Goal: Information Seeking & Learning: Find contact information

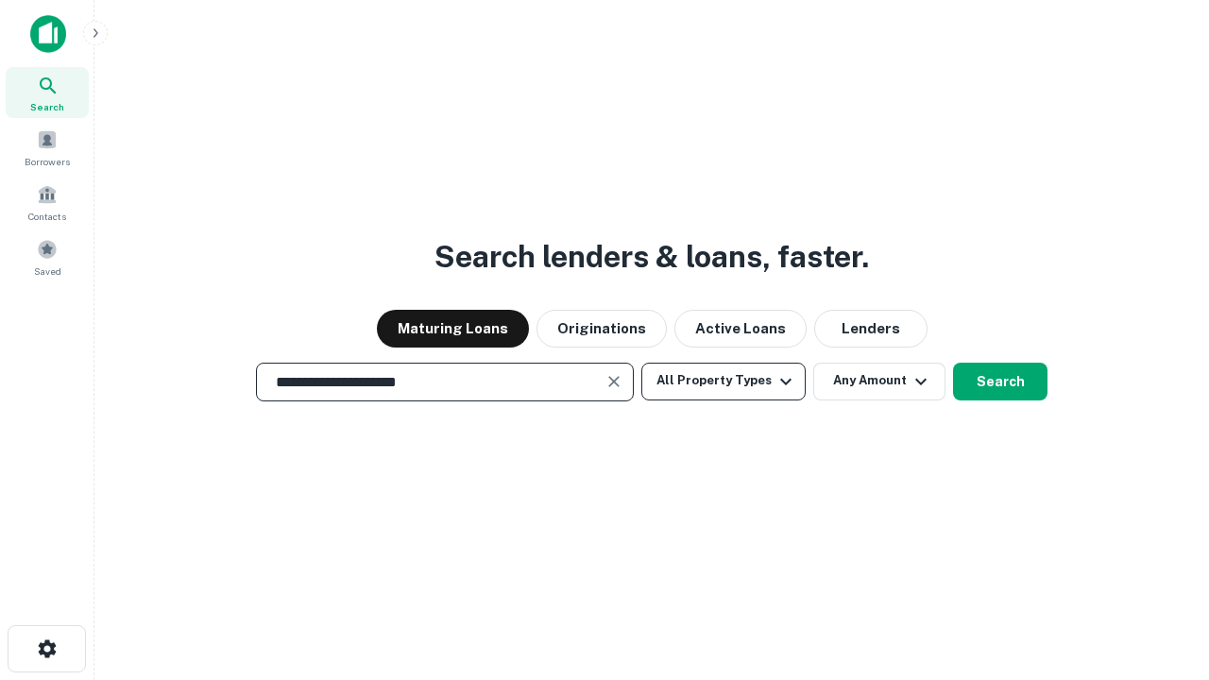
type input "**********"
click at [724, 381] on button "All Property Types" at bounding box center [724, 382] width 164 height 38
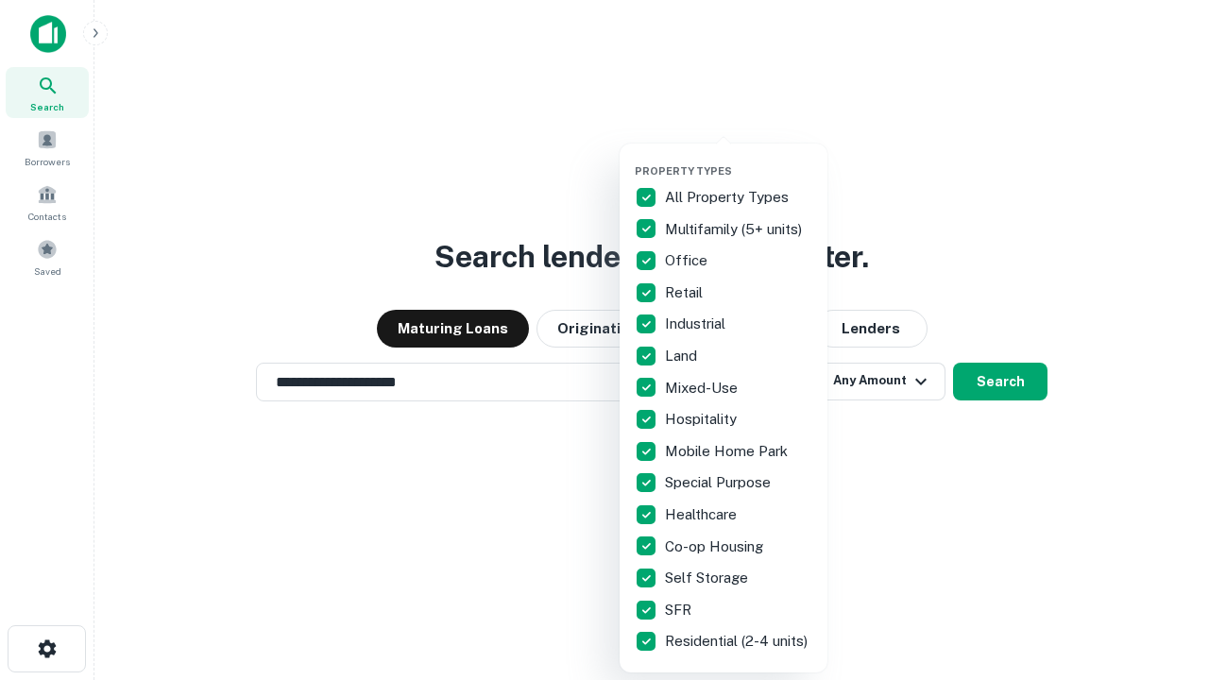
click at [739, 159] on button "button" at bounding box center [739, 159] width 208 height 1
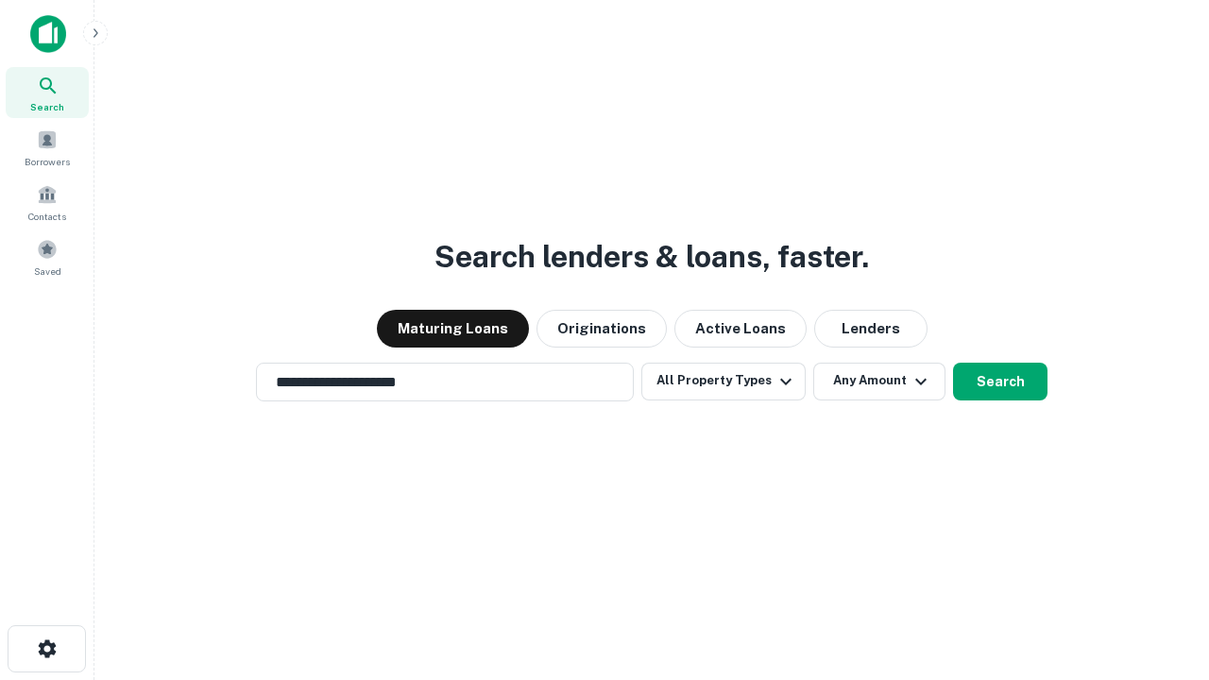
scroll to position [29, 0]
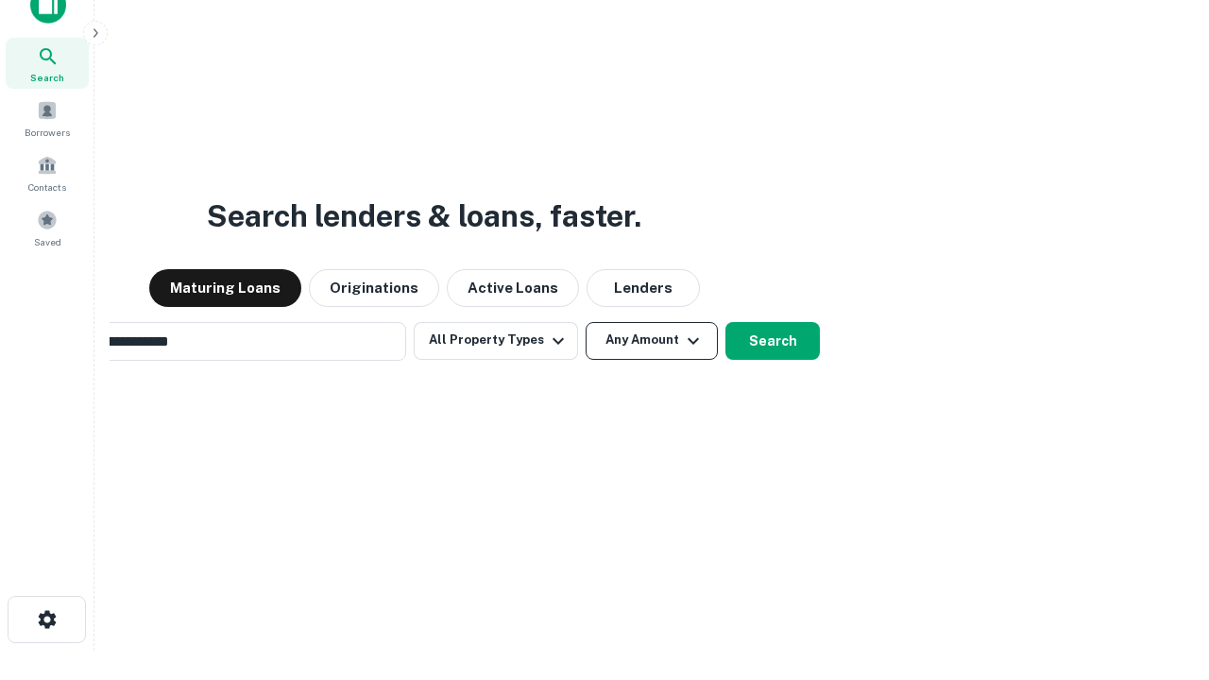
click at [586, 322] on button "Any Amount" at bounding box center [652, 341] width 132 height 38
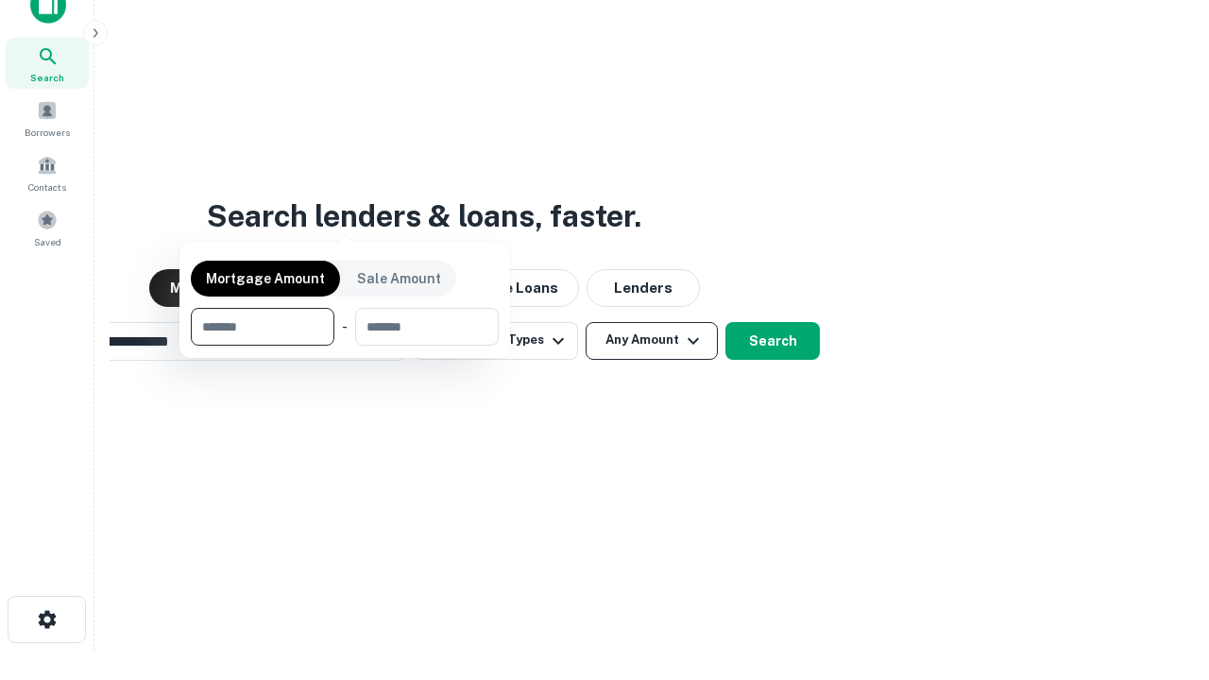
scroll to position [30, 0]
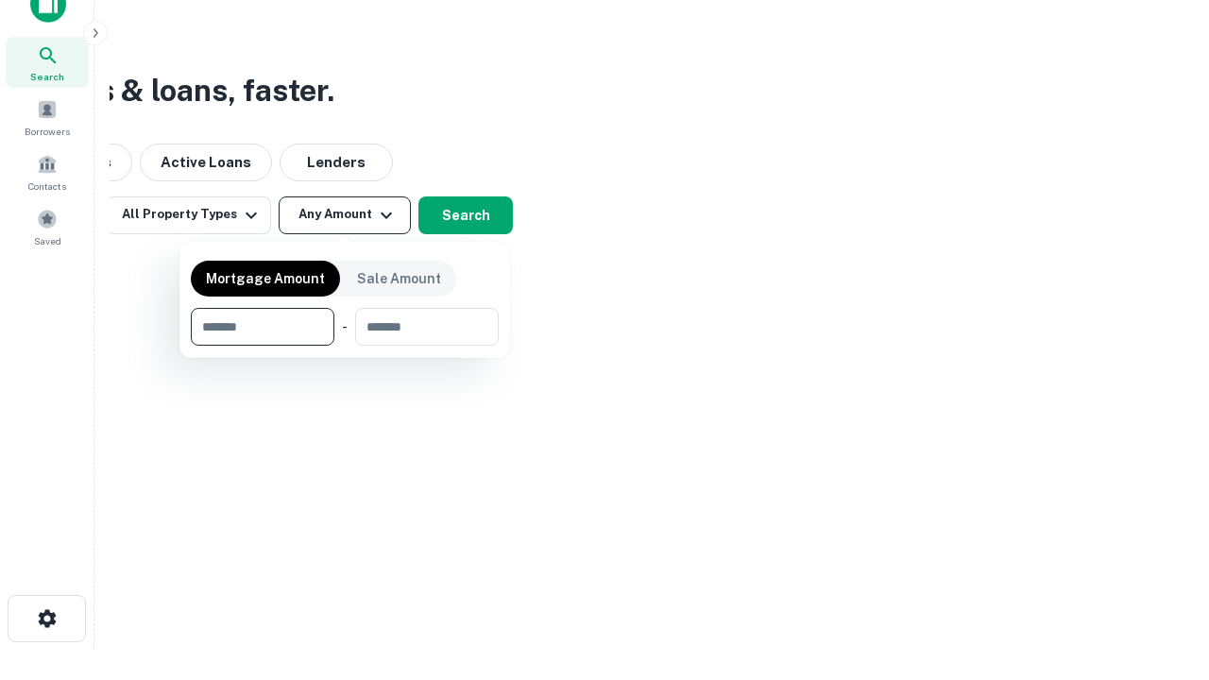
type input "*******"
click at [345, 346] on button "button" at bounding box center [345, 346] width 308 height 1
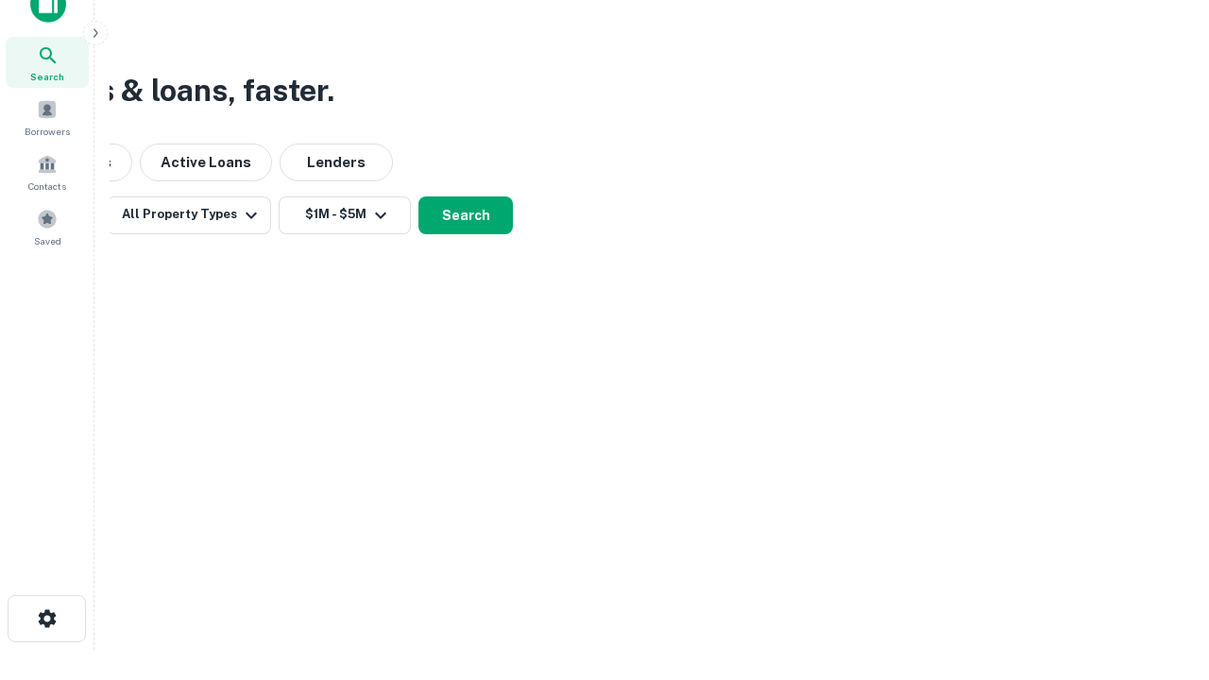
scroll to position [0, 0]
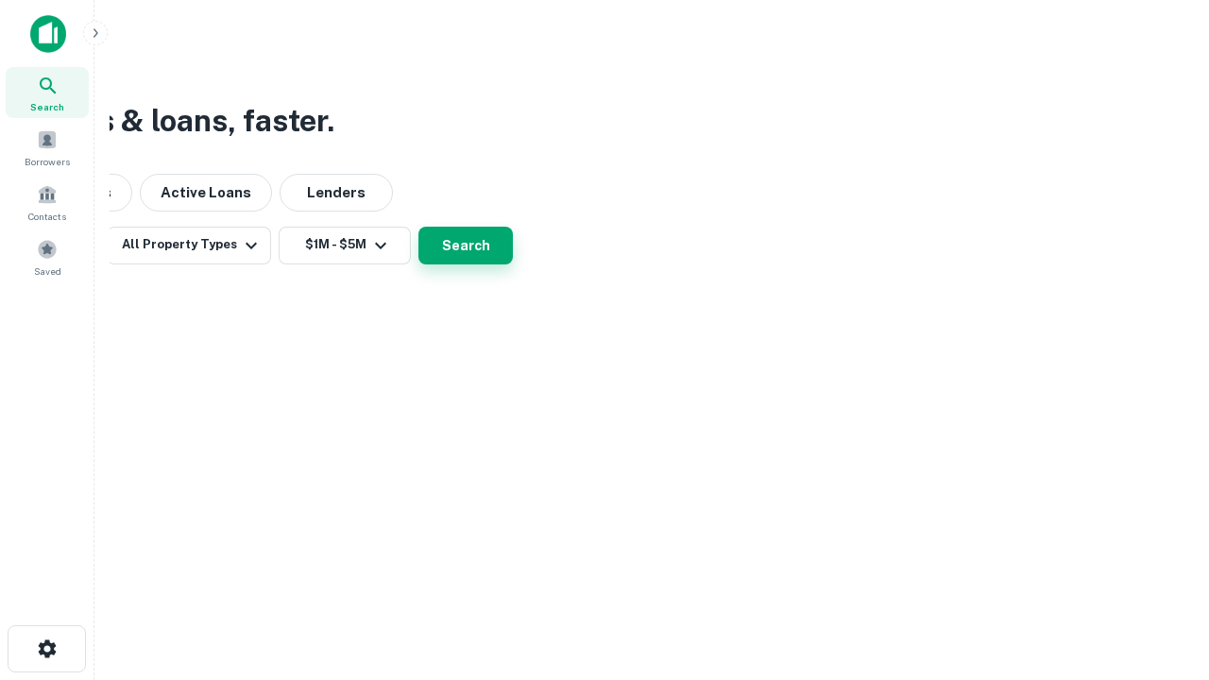
click at [513, 265] on button "Search" at bounding box center [466, 246] width 94 height 38
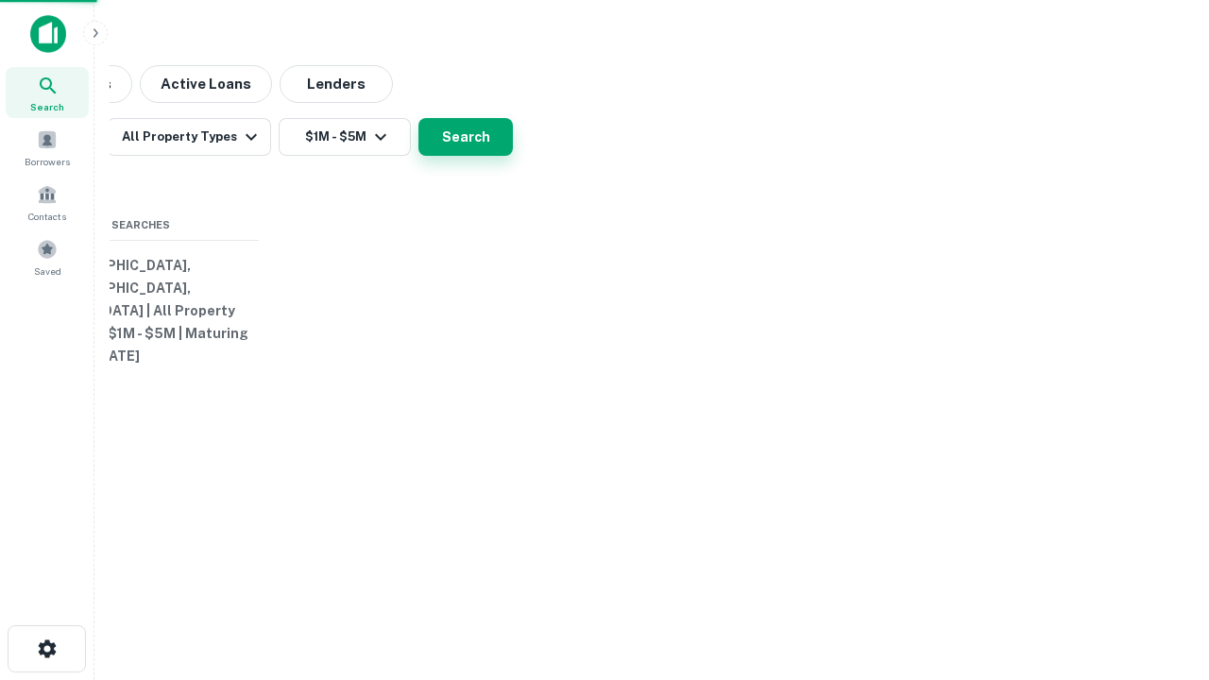
scroll to position [29, 0]
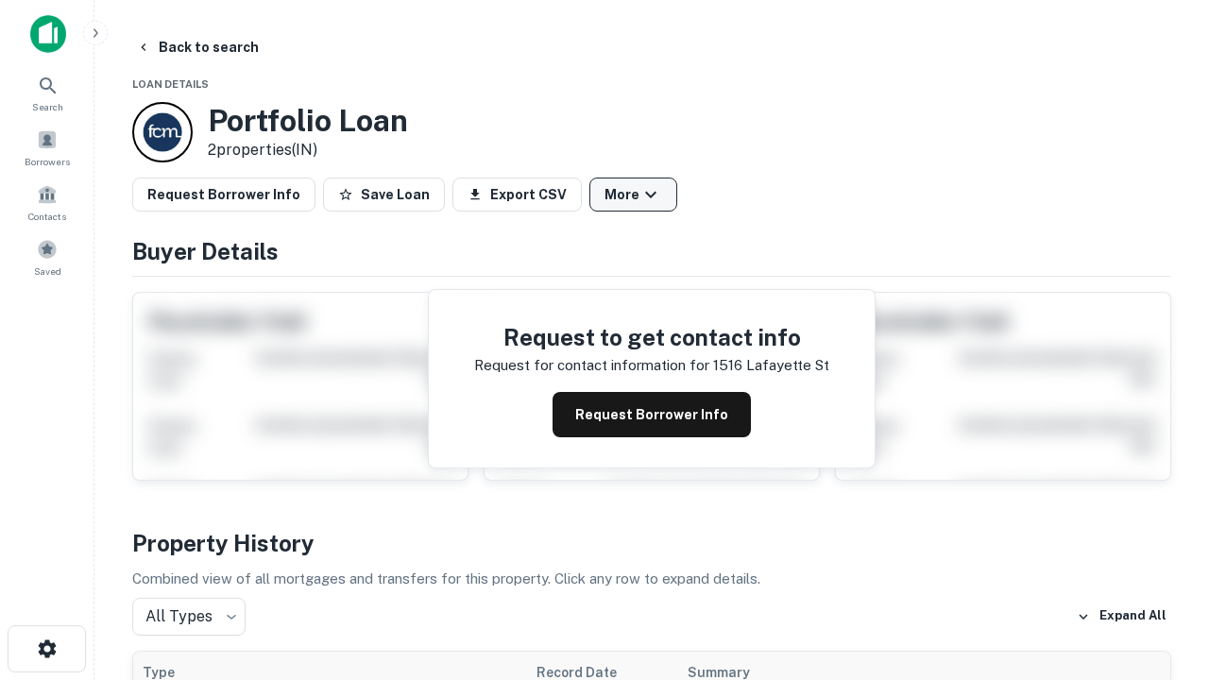
click at [633, 195] on button "More" at bounding box center [634, 195] width 88 height 34
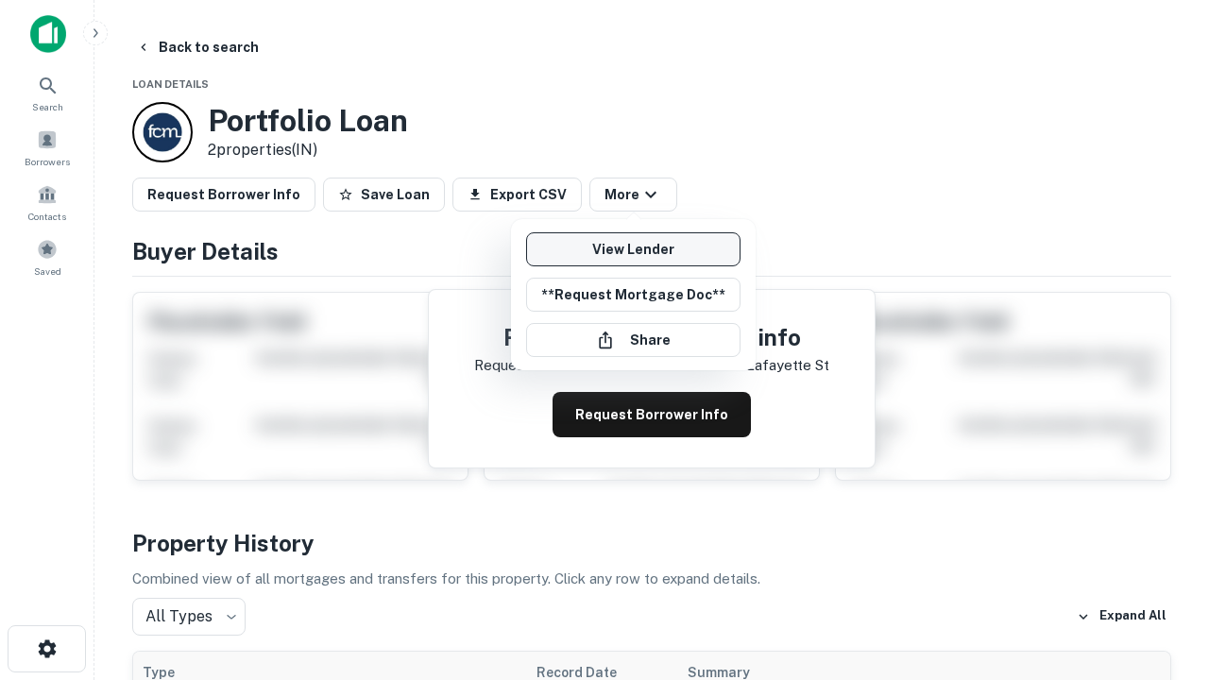
click at [633, 249] on link "View Lender" at bounding box center [633, 249] width 214 height 34
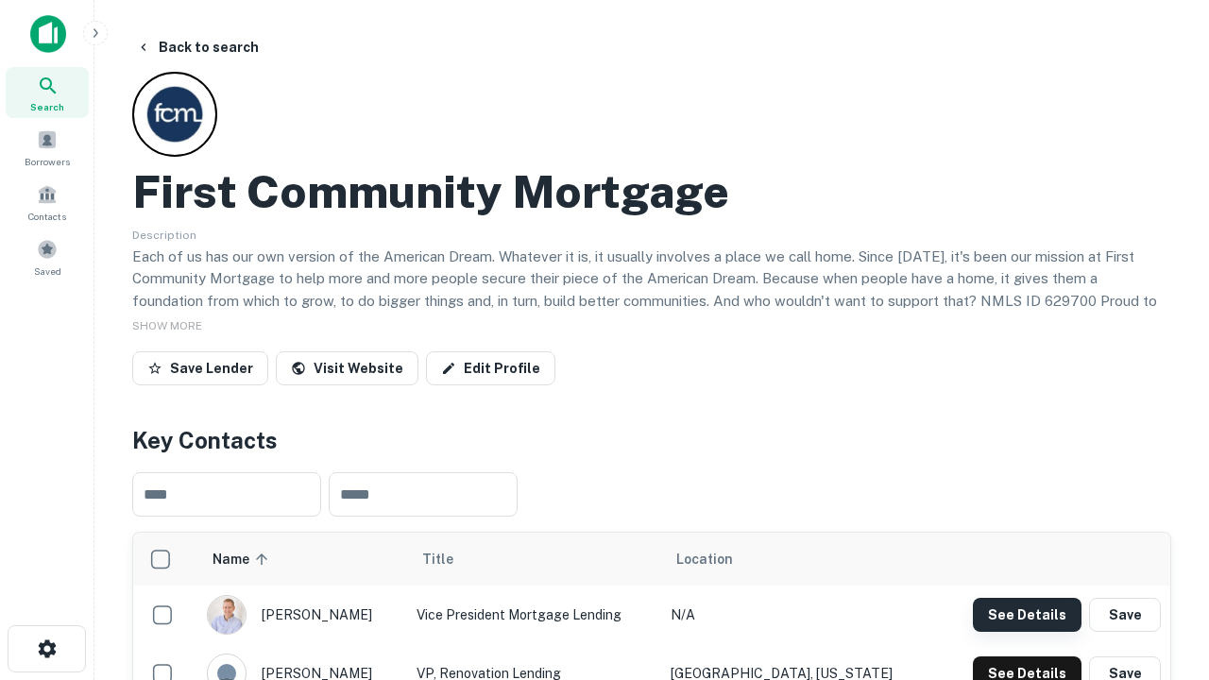
click at [1027, 614] on button "See Details" at bounding box center [1027, 615] width 109 height 34
click at [46, 649] on icon "button" at bounding box center [47, 649] width 23 height 23
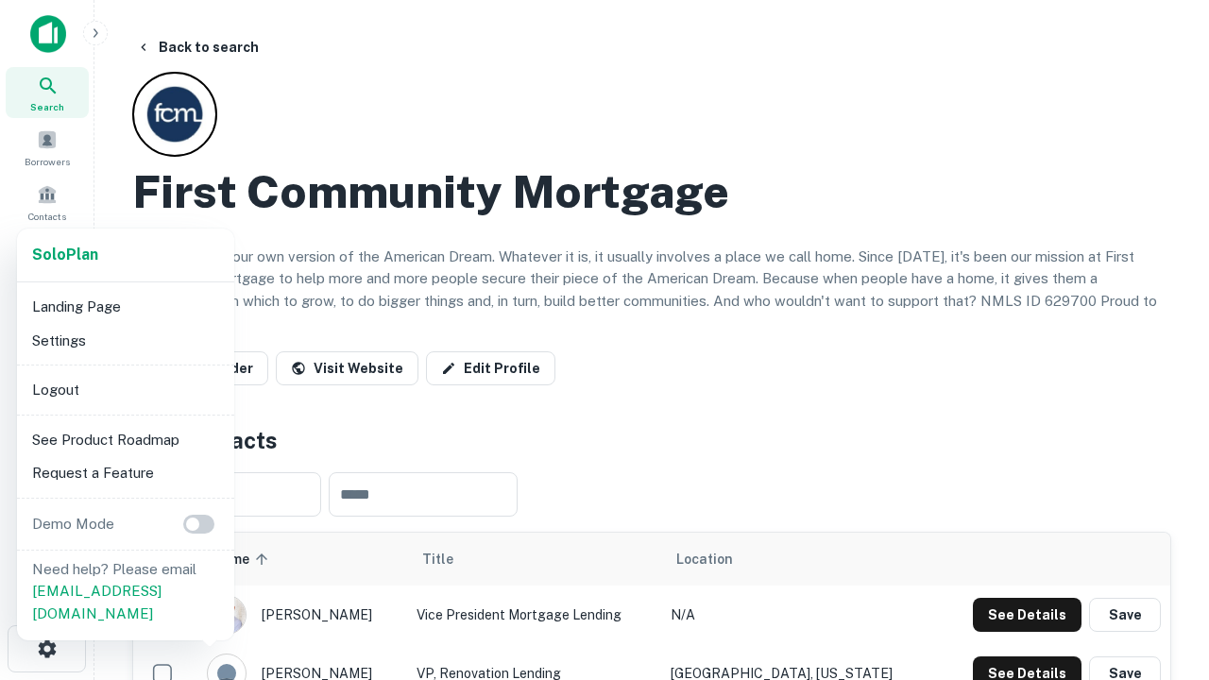
click at [125, 389] on li "Logout" at bounding box center [126, 390] width 202 height 34
